Goal: Navigation & Orientation: Find specific page/section

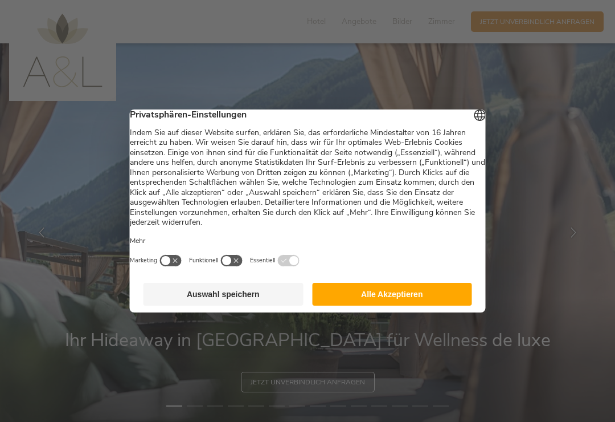
click at [420, 302] on button "Alle Akzeptieren" at bounding box center [392, 294] width 160 height 23
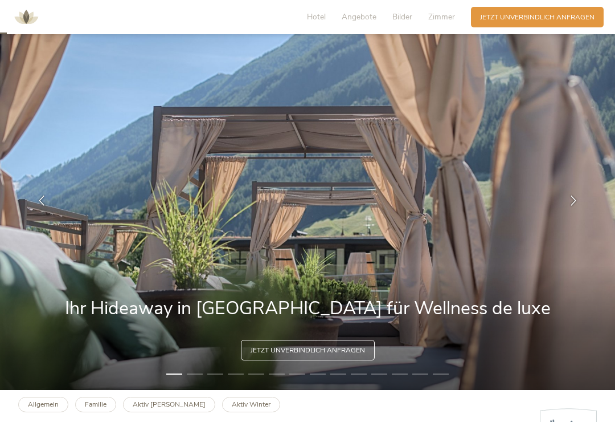
scroll to position [32, 0]
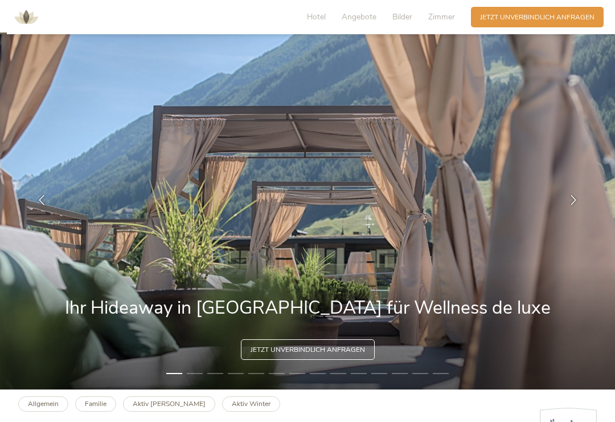
click at [578, 205] on icon at bounding box center [574, 200] width 10 height 10
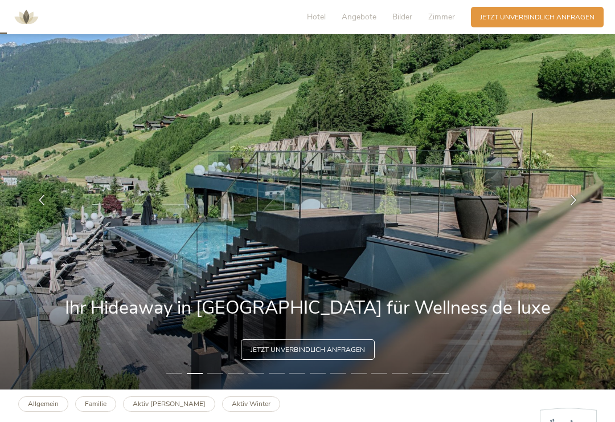
click at [574, 205] on icon at bounding box center [574, 200] width 10 height 10
click at [575, 205] on icon at bounding box center [574, 200] width 10 height 10
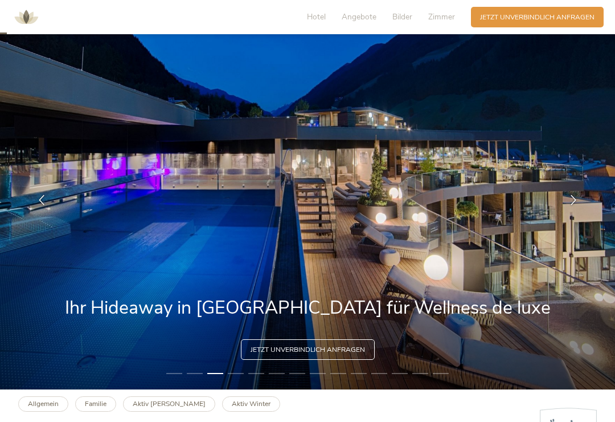
click at [576, 205] on icon at bounding box center [574, 200] width 10 height 10
click at [572, 205] on icon at bounding box center [574, 200] width 10 height 10
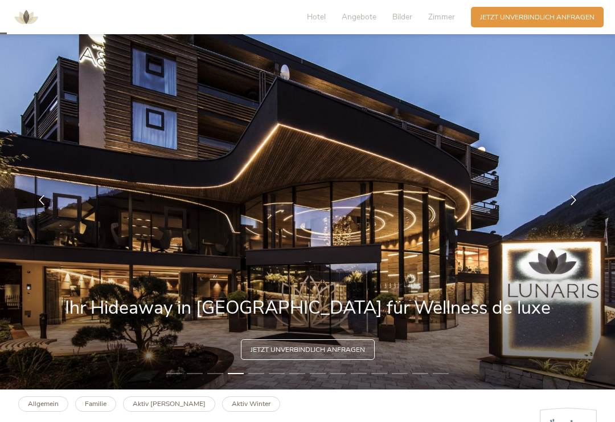
click at [575, 205] on icon at bounding box center [574, 200] width 10 height 10
click at [578, 205] on icon at bounding box center [574, 200] width 10 height 10
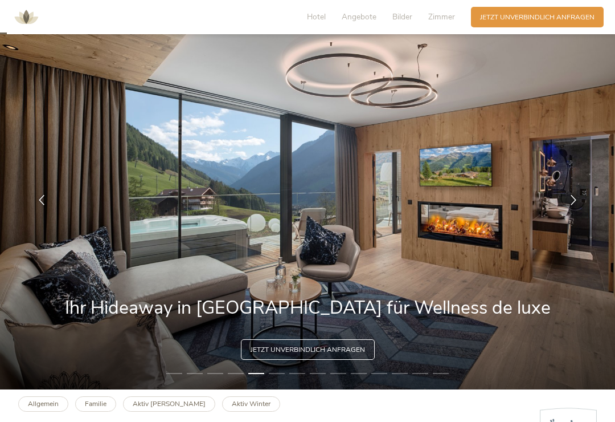
click at [578, 205] on icon at bounding box center [574, 200] width 10 height 10
click at [574, 205] on icon at bounding box center [574, 200] width 10 height 10
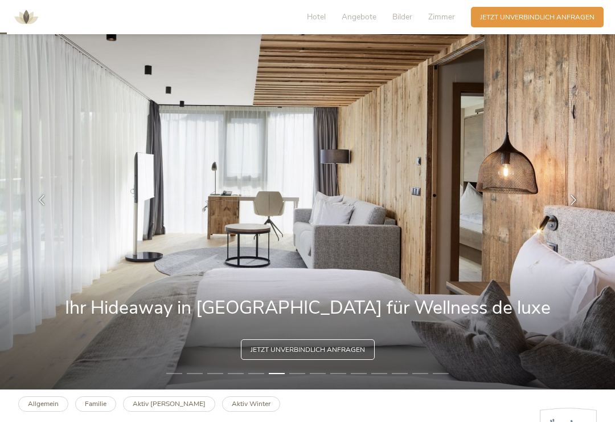
click at [570, 205] on icon at bounding box center [574, 200] width 10 height 10
click at [571, 205] on icon at bounding box center [574, 200] width 10 height 10
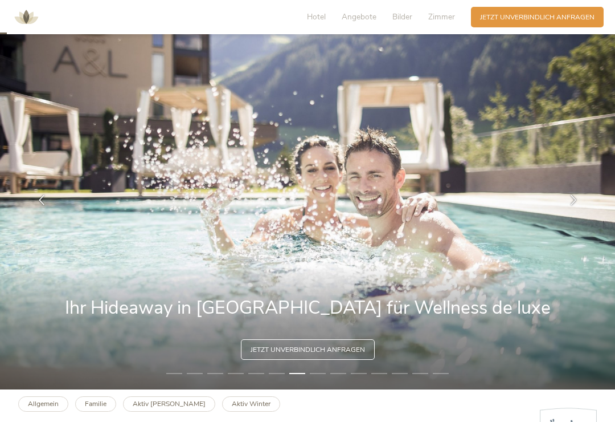
click at [574, 205] on icon at bounding box center [574, 200] width 10 height 10
click at [574, 214] on div at bounding box center [573, 200] width 28 height 28
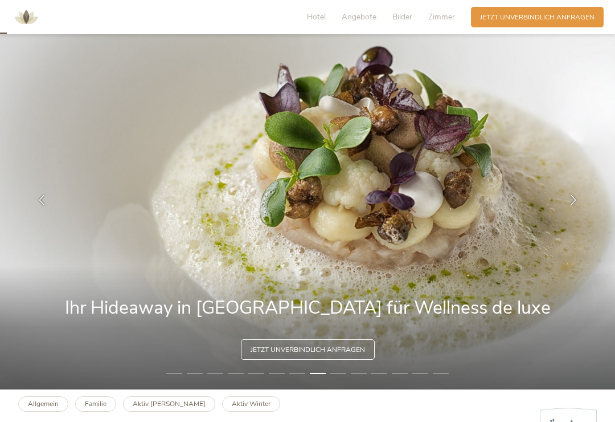
click at [573, 214] on div at bounding box center [573, 200] width 28 height 28
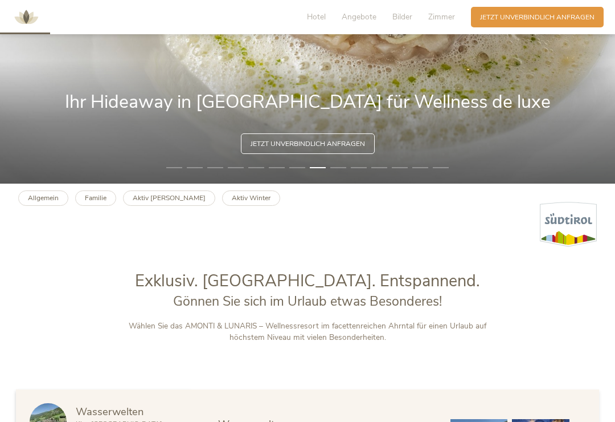
scroll to position [238, 0]
click at [322, 15] on span "Hotel" at bounding box center [316, 16] width 19 height 11
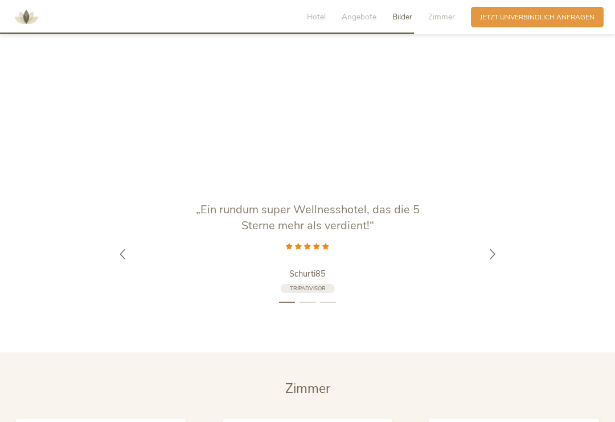
scroll to position [1964, 0]
